Goal: Navigation & Orientation: Find specific page/section

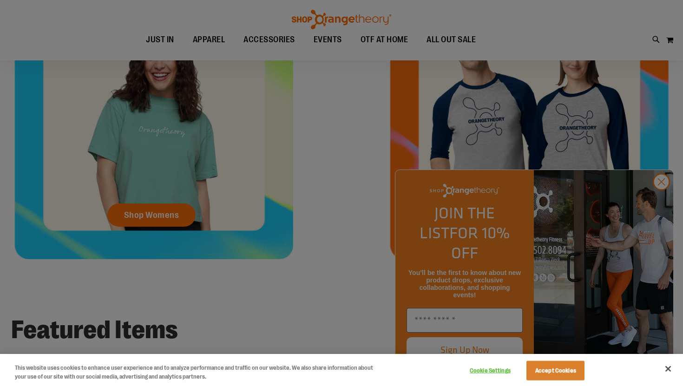
scroll to position [440, 0]
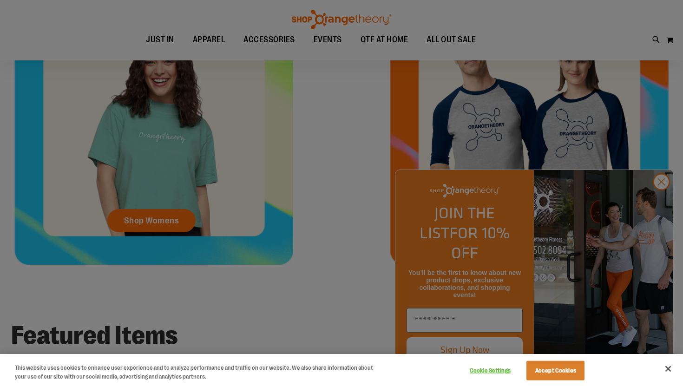
click at [666, 208] on div at bounding box center [341, 193] width 683 height 386
click at [665, 369] on button "Close" at bounding box center [668, 369] width 20 height 20
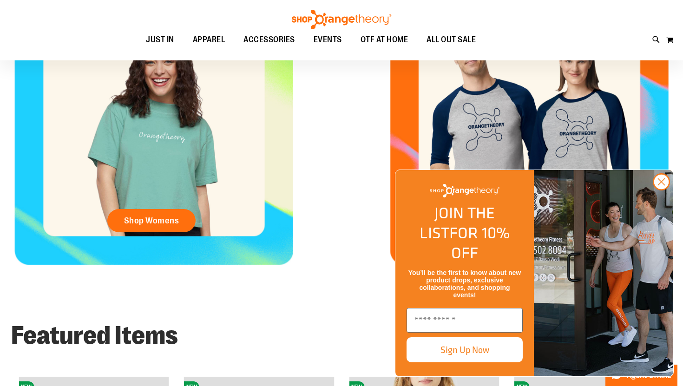
click at [672, 204] on img "FLYOUT Form" at bounding box center [603, 273] width 139 height 206
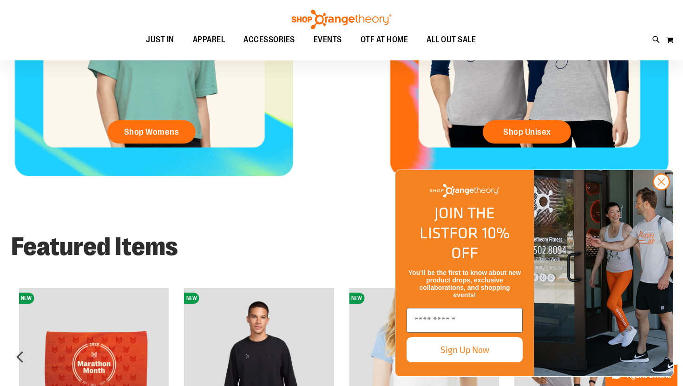
scroll to position [541, 0]
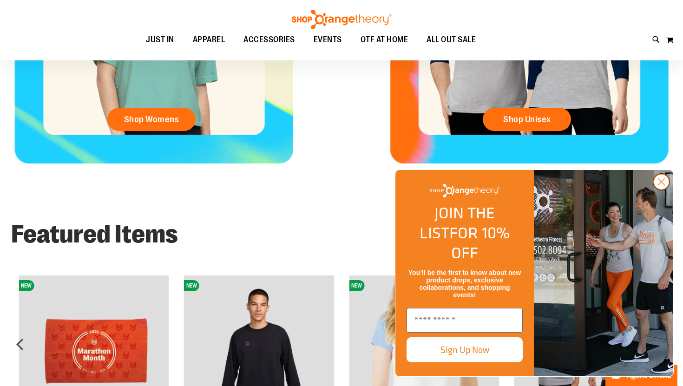
click at [665, 190] on circle "Close dialog" at bounding box center [661, 181] width 15 height 15
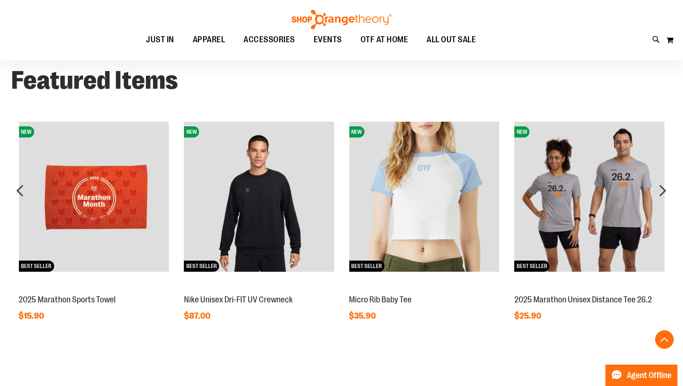
scroll to position [704, 0]
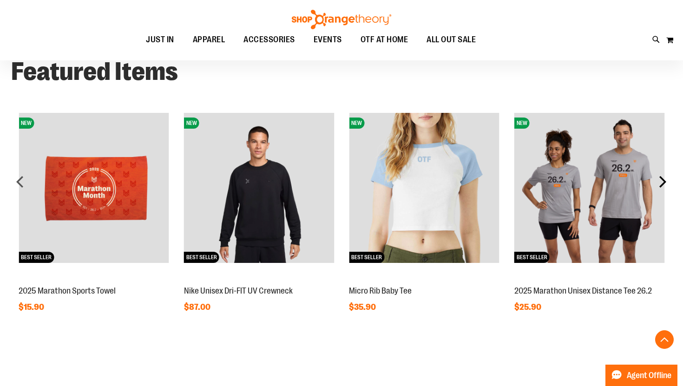
click at [667, 187] on div "next" at bounding box center [662, 181] width 19 height 19
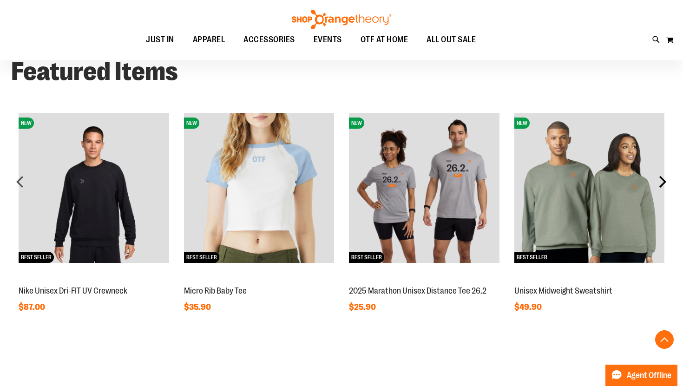
click at [667, 187] on div "next" at bounding box center [662, 181] width 19 height 19
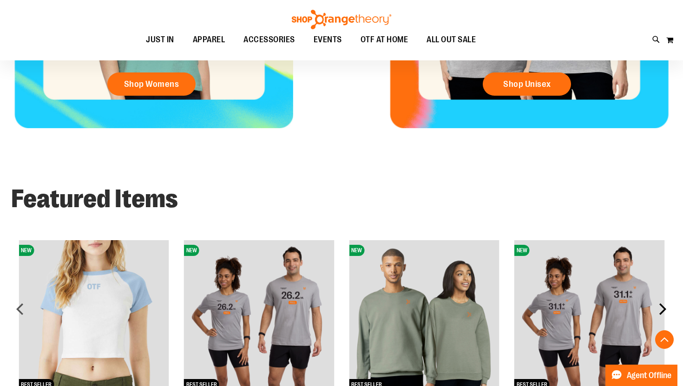
scroll to position [356, 0]
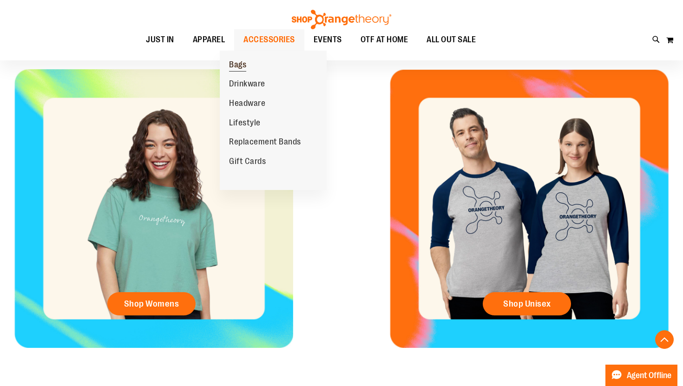
click at [245, 70] on span "Bags" at bounding box center [237, 66] width 17 height 12
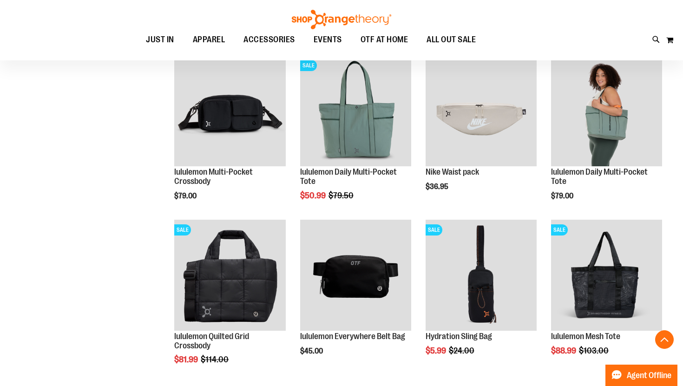
scroll to position [298, 0]
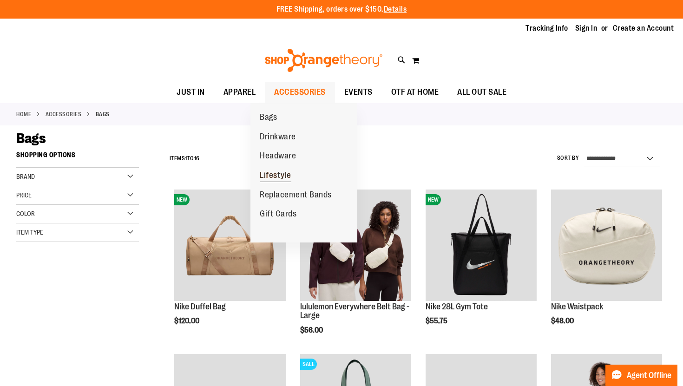
click at [270, 179] on span "Lifestyle" at bounding box center [276, 177] width 32 height 12
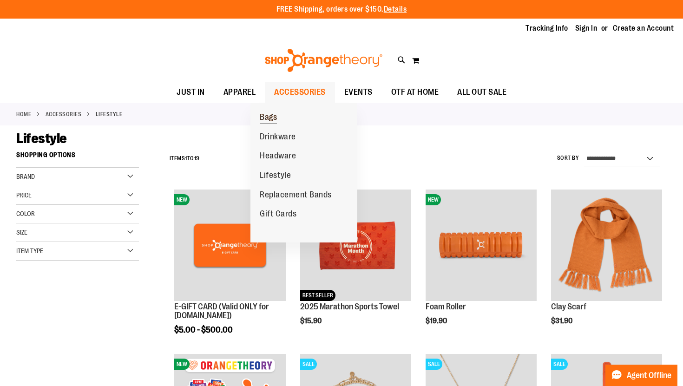
click at [272, 122] on span "Bags" at bounding box center [268, 118] width 17 height 12
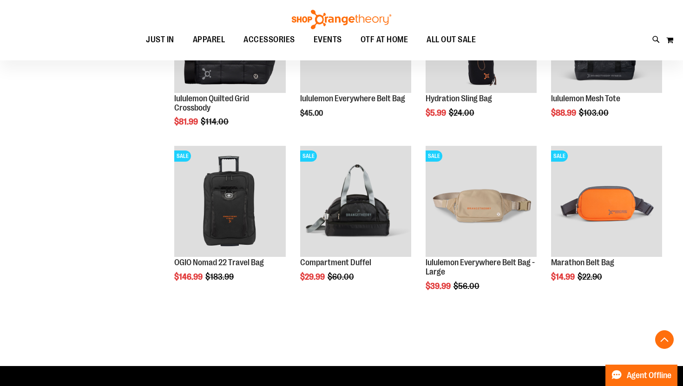
scroll to position [592, 0]
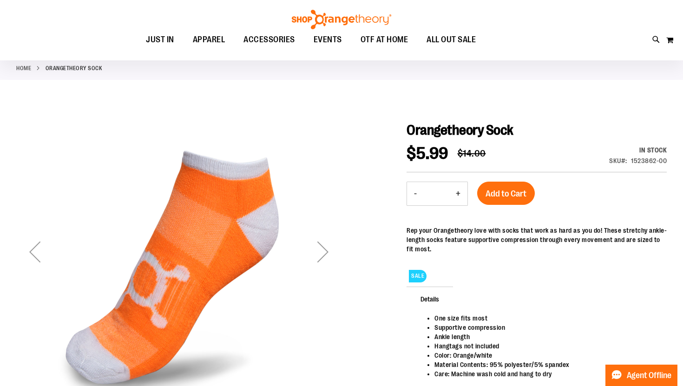
scroll to position [47, 0]
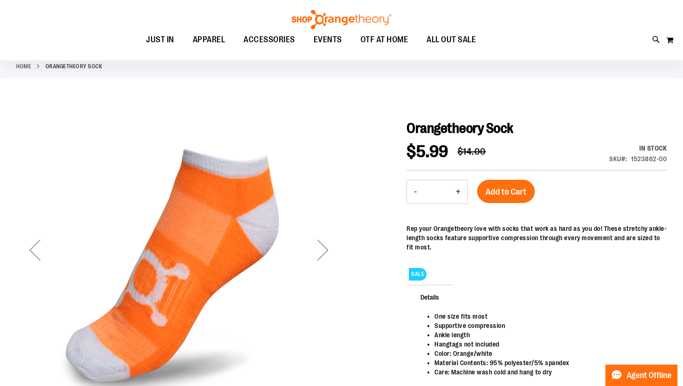
click at [326, 253] on div "Next" at bounding box center [322, 249] width 37 height 37
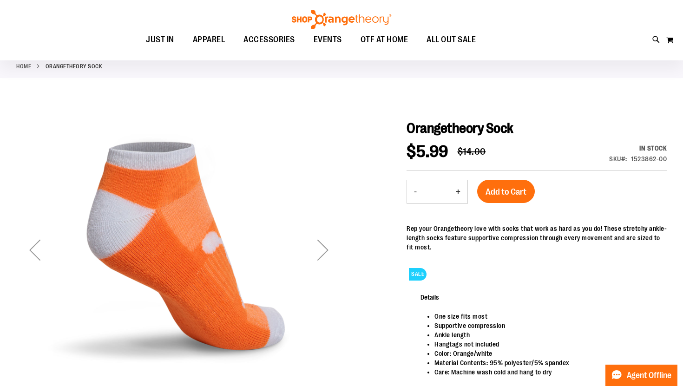
click at [326, 253] on div "Next" at bounding box center [322, 249] width 37 height 37
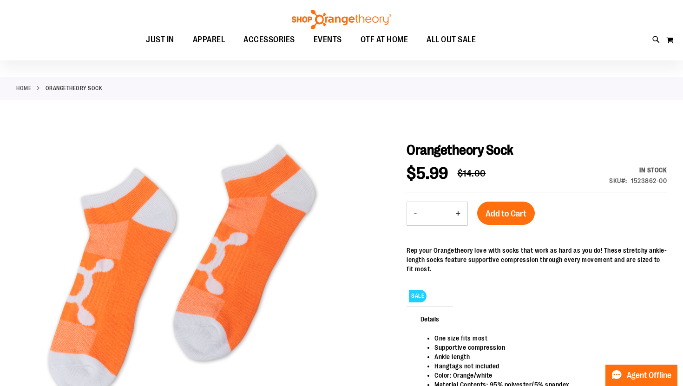
scroll to position [0, 0]
